Goal: Transaction & Acquisition: Purchase product/service

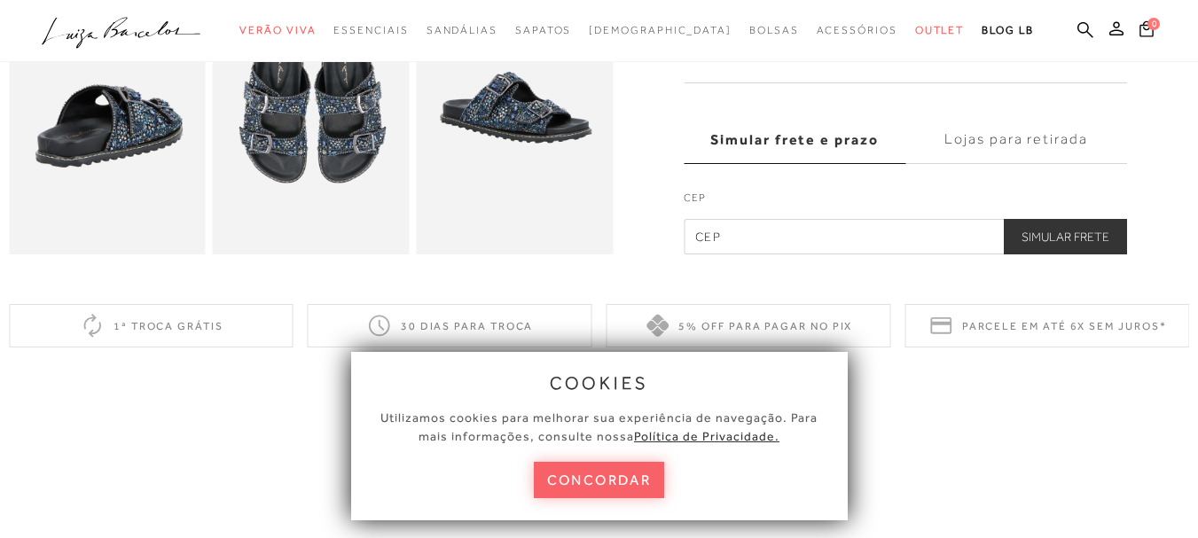
click at [617, 470] on button "concordar" at bounding box center [599, 480] width 131 height 36
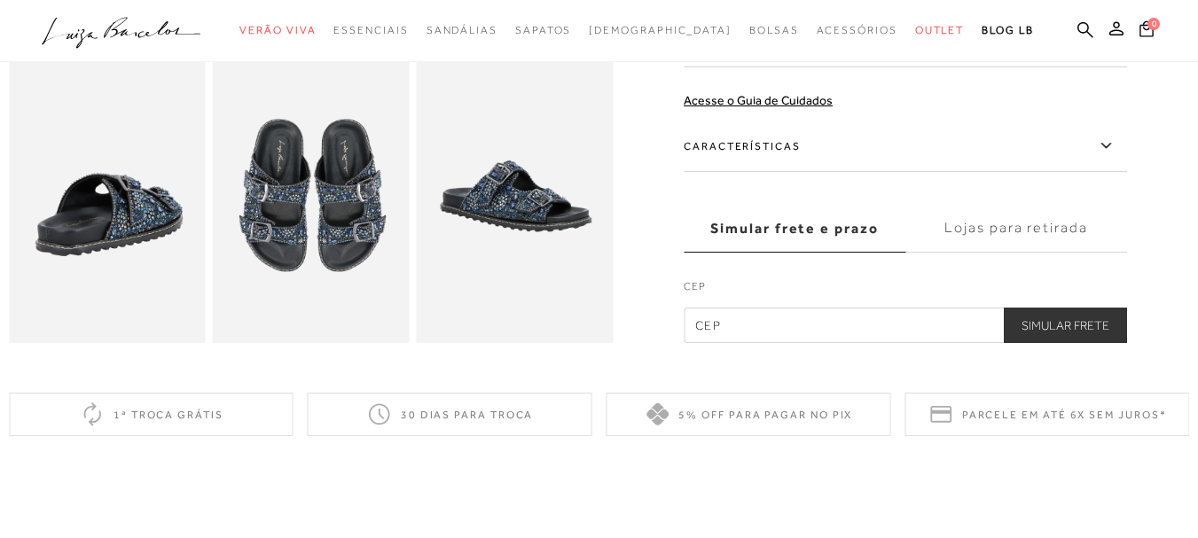
scroll to position [444, 0]
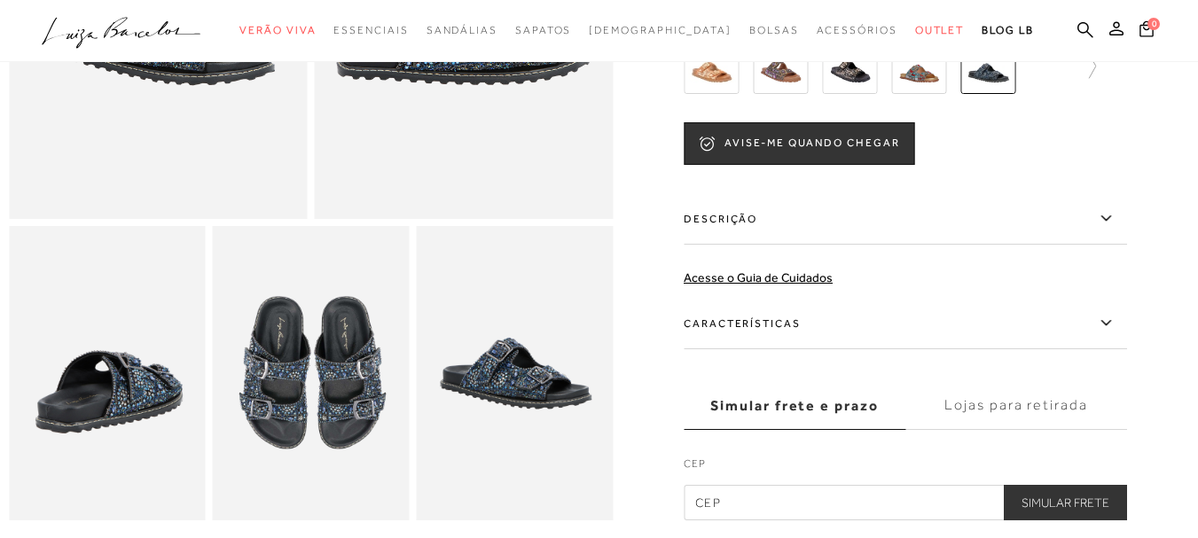
scroll to position [89, 0]
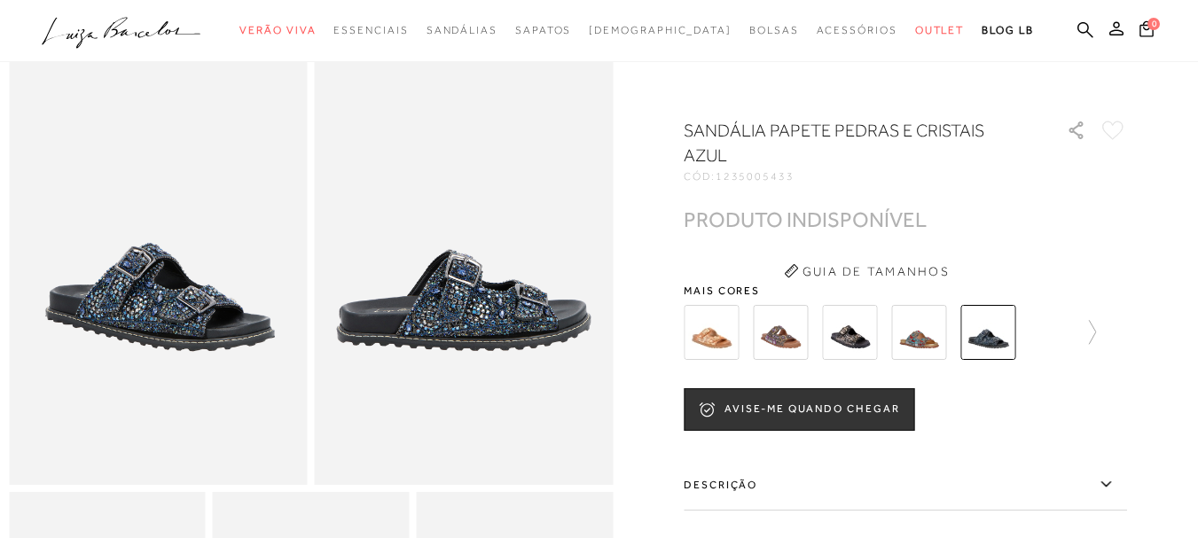
click at [1068, 23] on ul ".a{fill-rule:evenodd;} Verão Viva Em alta Favoritos das Influenciadoras Apostas…" at bounding box center [586, 30] width 1088 height 33
click at [1078, 27] on icon at bounding box center [1086, 29] width 16 height 17
